Goal: Navigation & Orientation: Find specific page/section

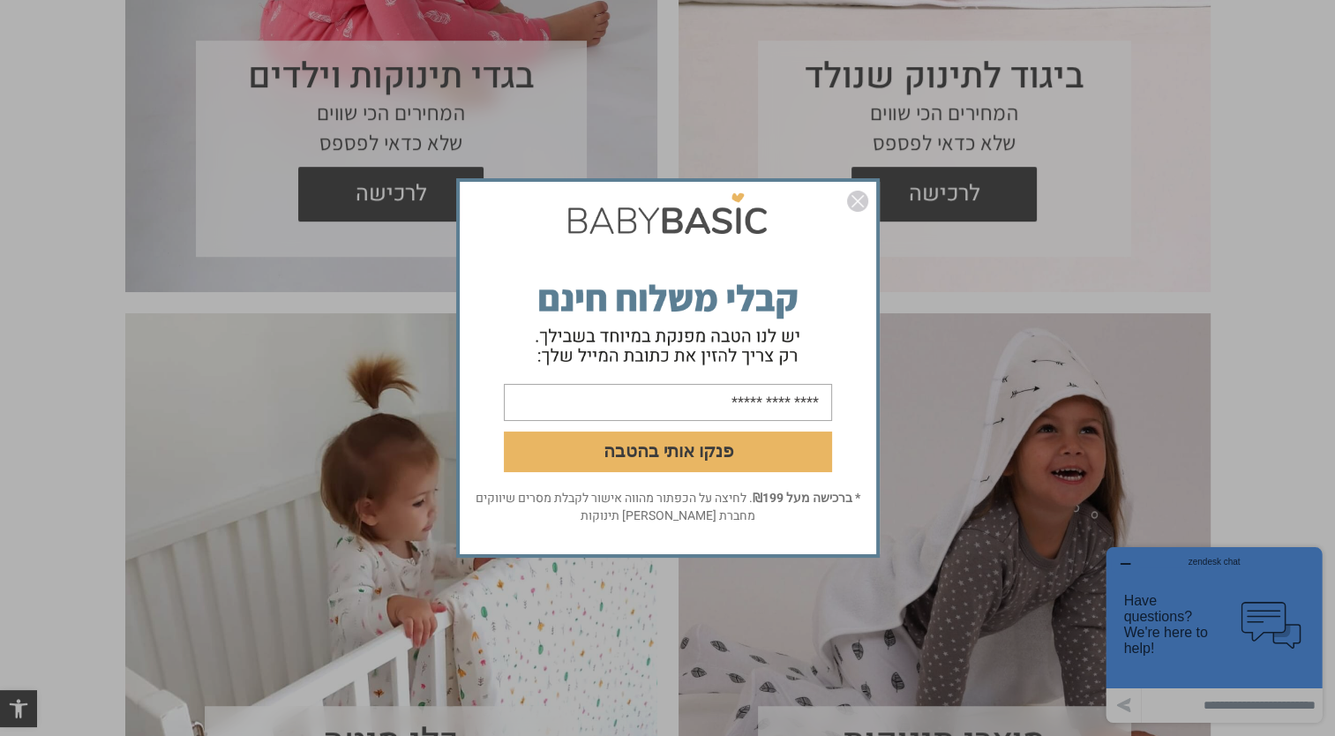
scroll to position [1059, 0]
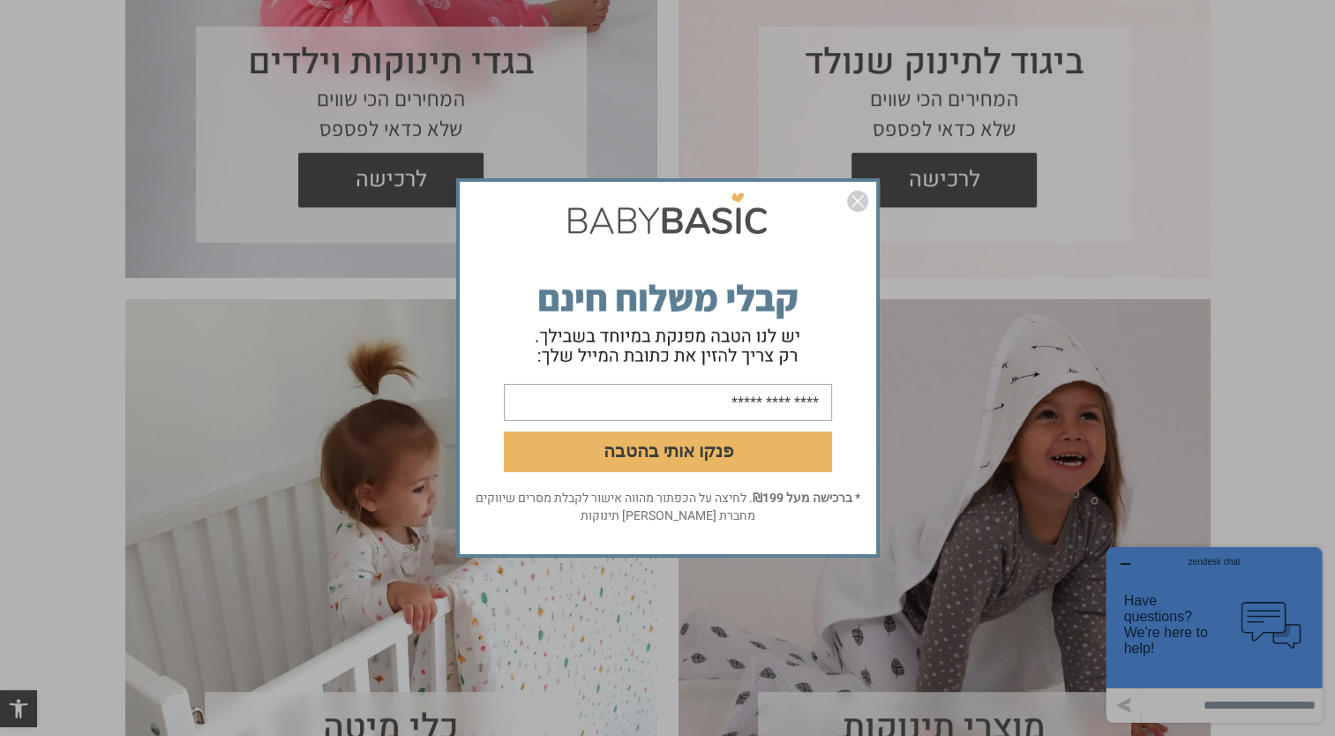
click at [860, 206] on img "סגור" at bounding box center [857, 201] width 21 height 21
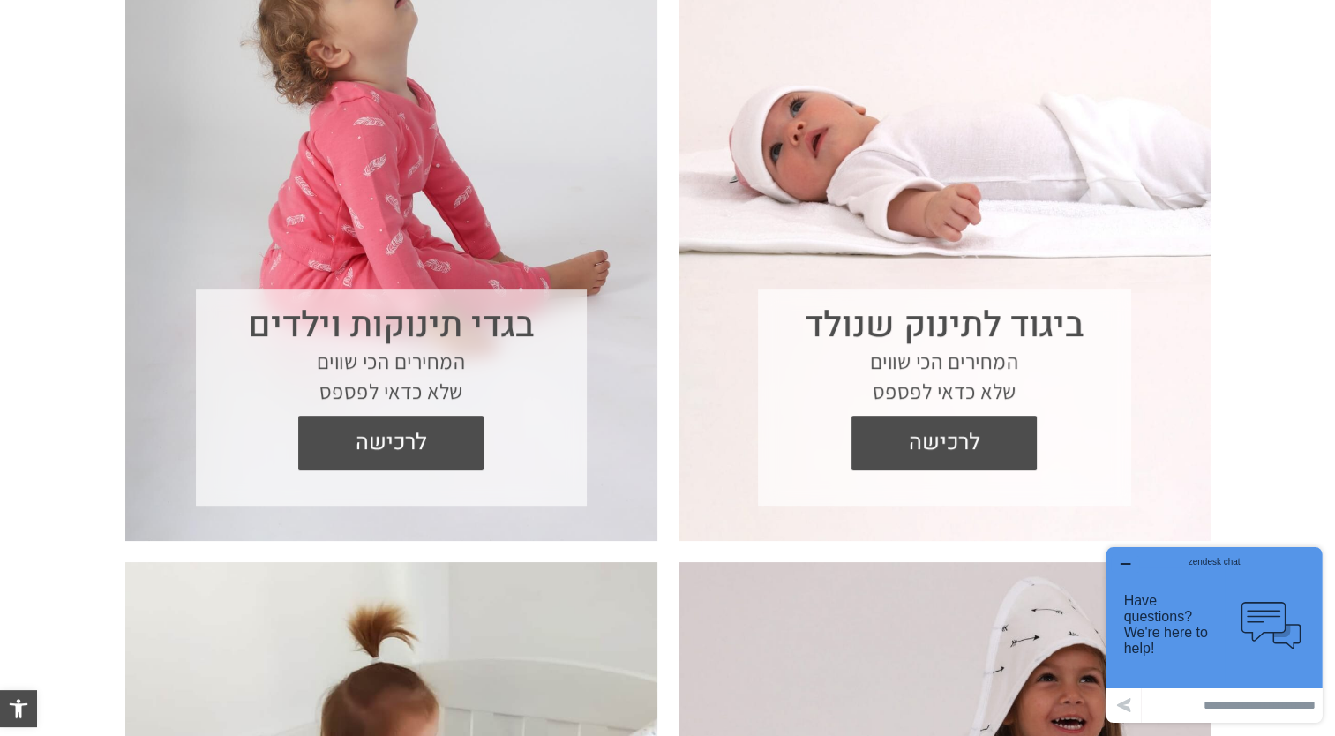
scroll to position [794, 0]
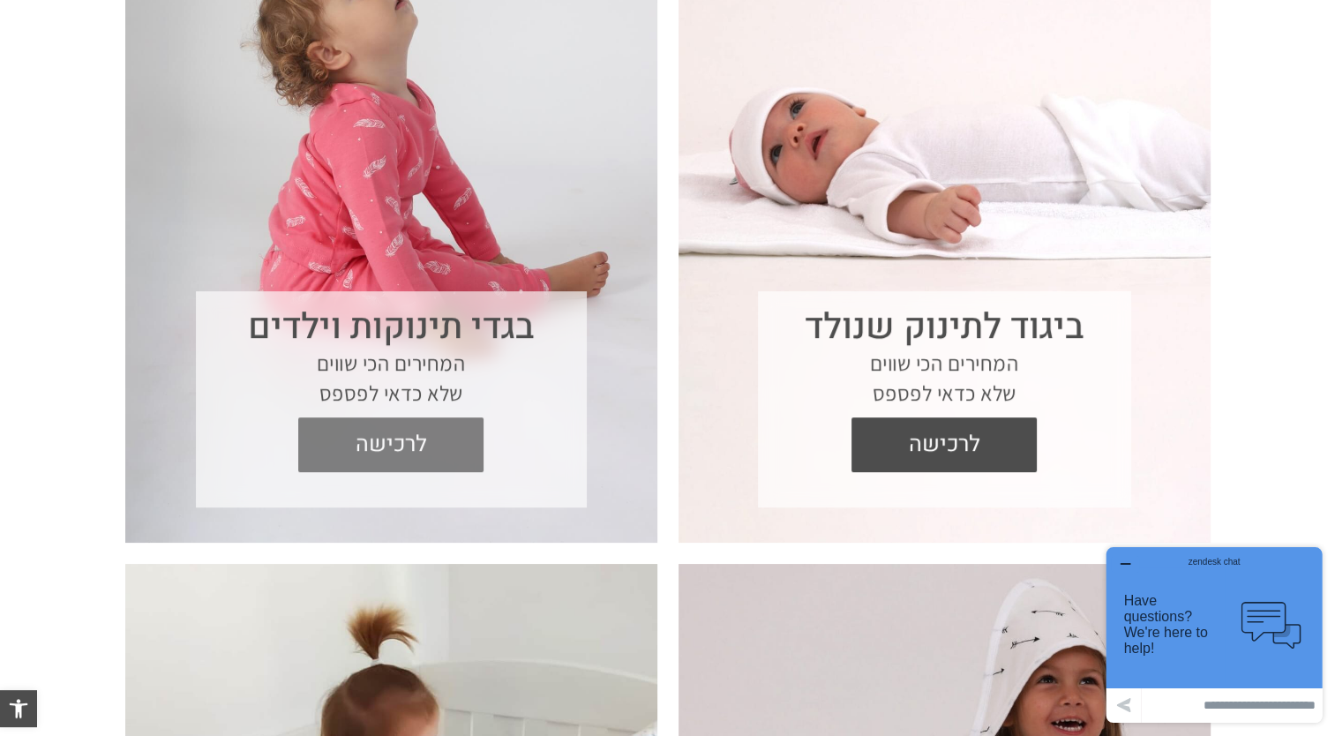
click at [363, 441] on span "לרכישה" at bounding box center [391, 444] width 159 height 55
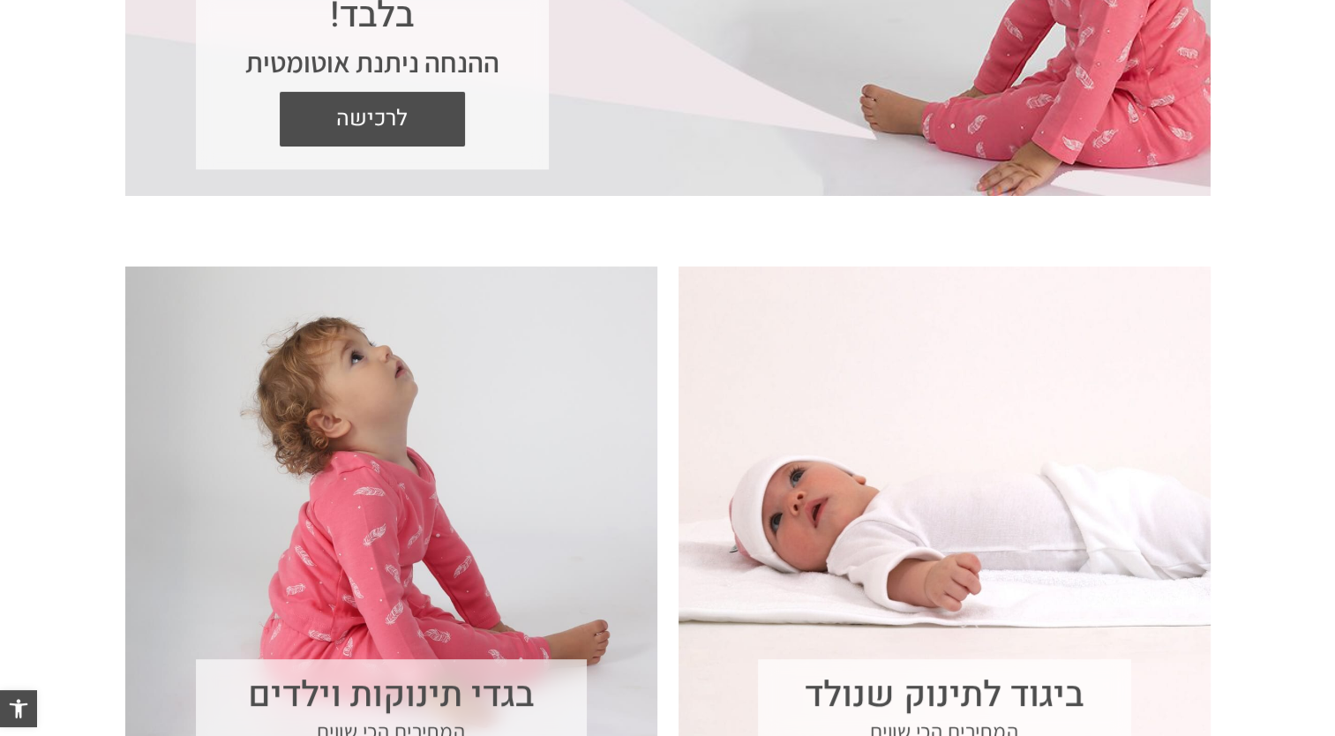
scroll to position [469, 0]
